Goal: Check status

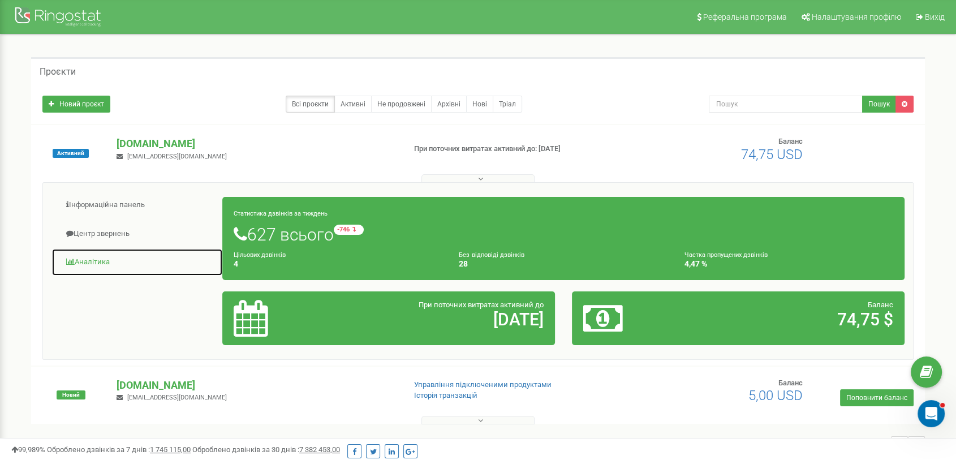
click at [85, 258] on link "Аналiтика" at bounding box center [136, 262] width 171 height 28
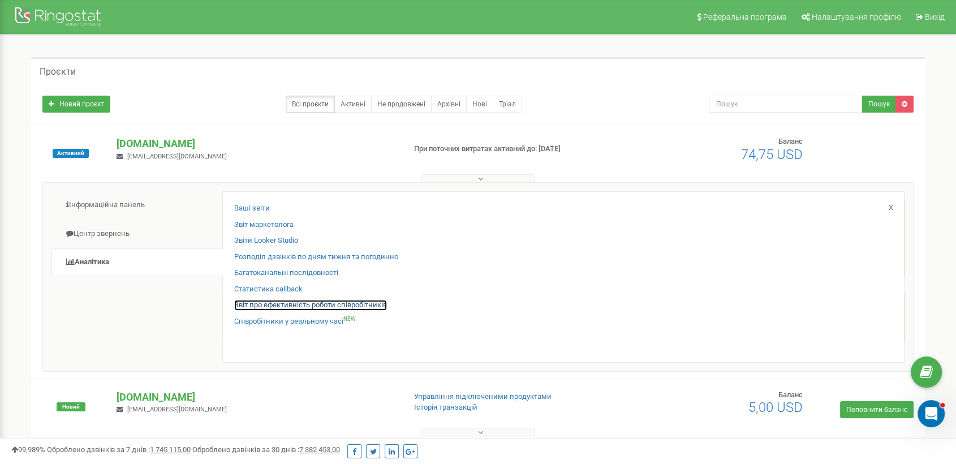
click at [290, 305] on link "Звіт про ефективність роботи співробітників" at bounding box center [310, 305] width 153 height 11
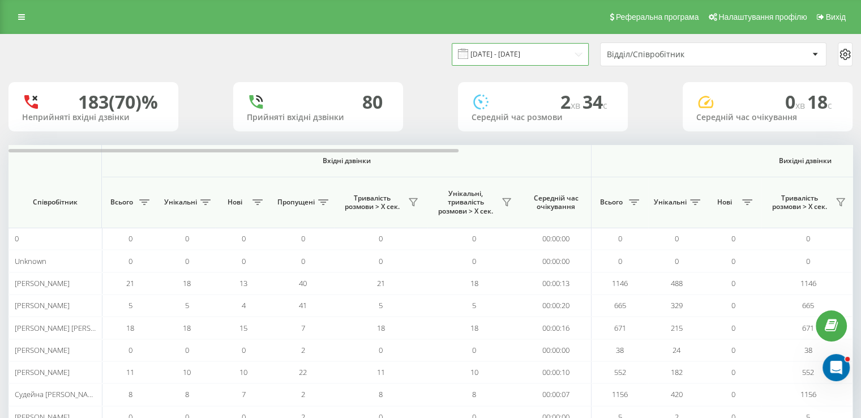
click at [518, 53] on input "[DATE] - [DATE]" at bounding box center [520, 54] width 137 height 22
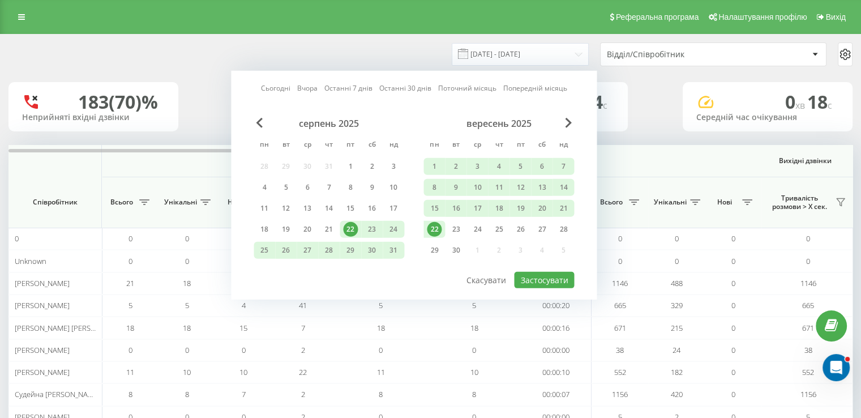
click at [434, 229] on div "22" at bounding box center [434, 229] width 15 height 15
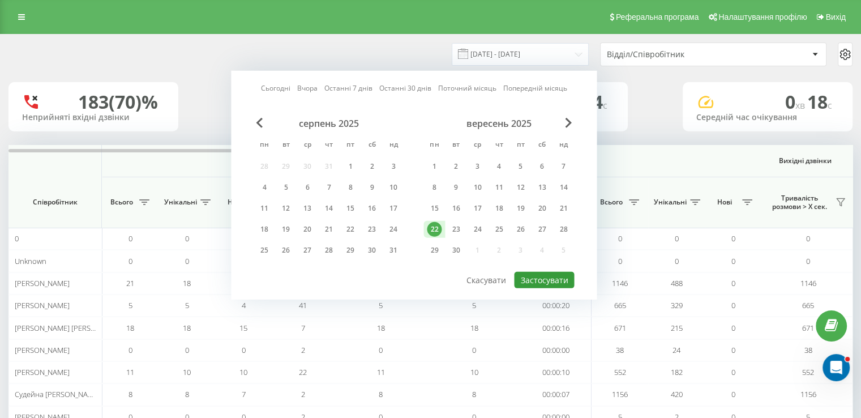
click at [545, 277] on button "Застосувати" at bounding box center [544, 280] width 60 height 16
type input "[DATE] - [DATE]"
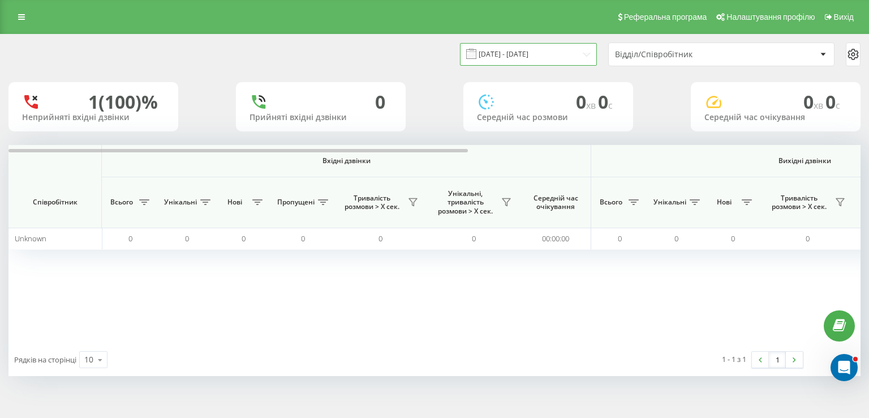
click at [527, 44] on input "[DATE] - [DATE]" at bounding box center [528, 54] width 137 height 22
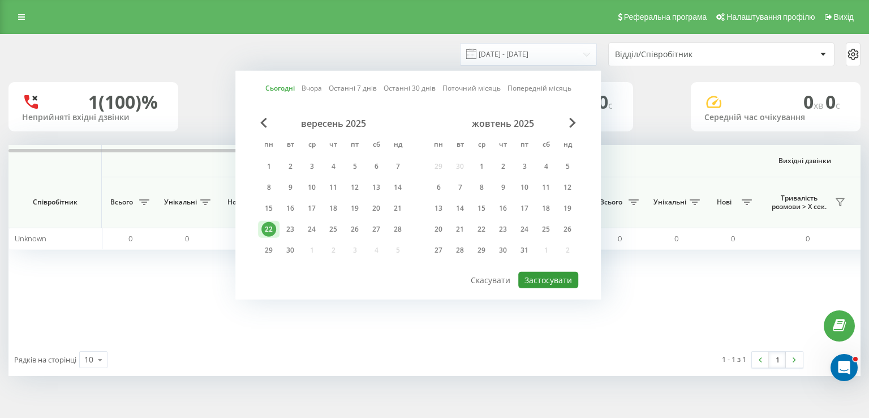
click at [537, 273] on button "Застосувати" at bounding box center [548, 280] width 60 height 16
